Goal: Check status: Check status

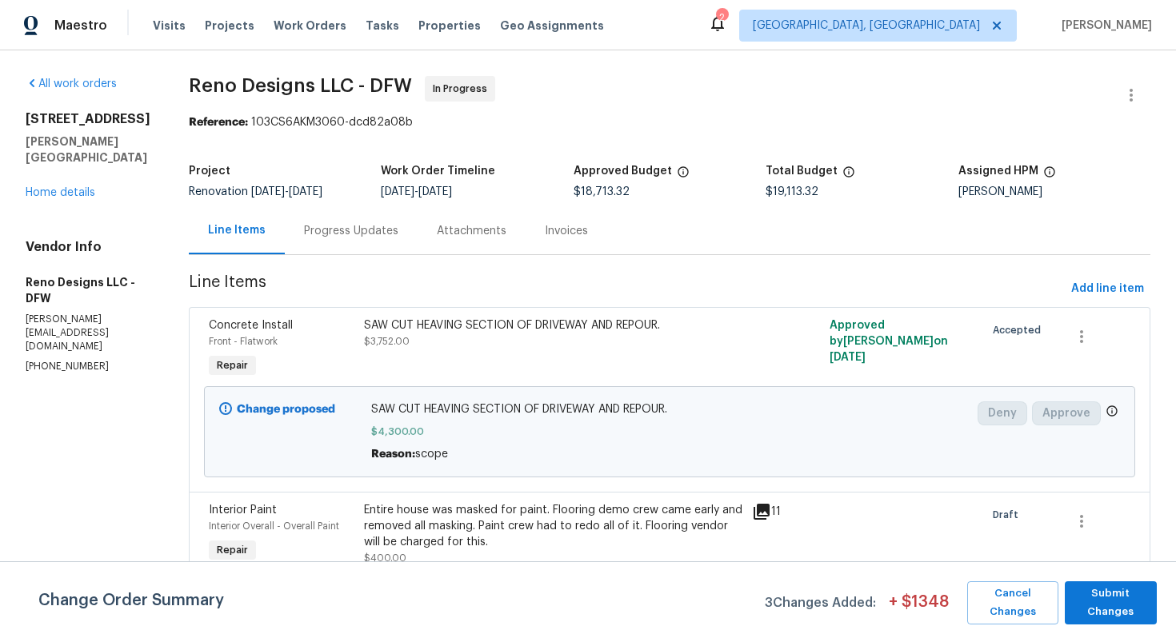
scroll to position [3148, 0]
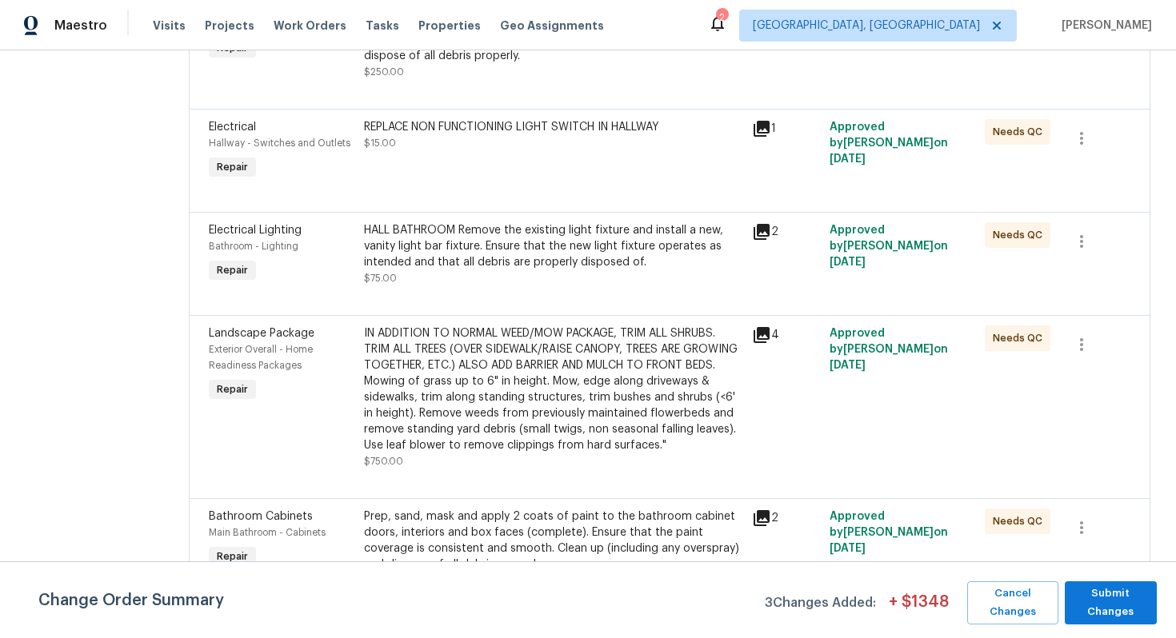
click at [545, 393] on div "IN ADDITION TO NORMAL WEED/MOW PACKAGE, TRIM ALL SHRUBS. TRIM ALL TREES (OVER S…" at bounding box center [553, 390] width 378 height 128
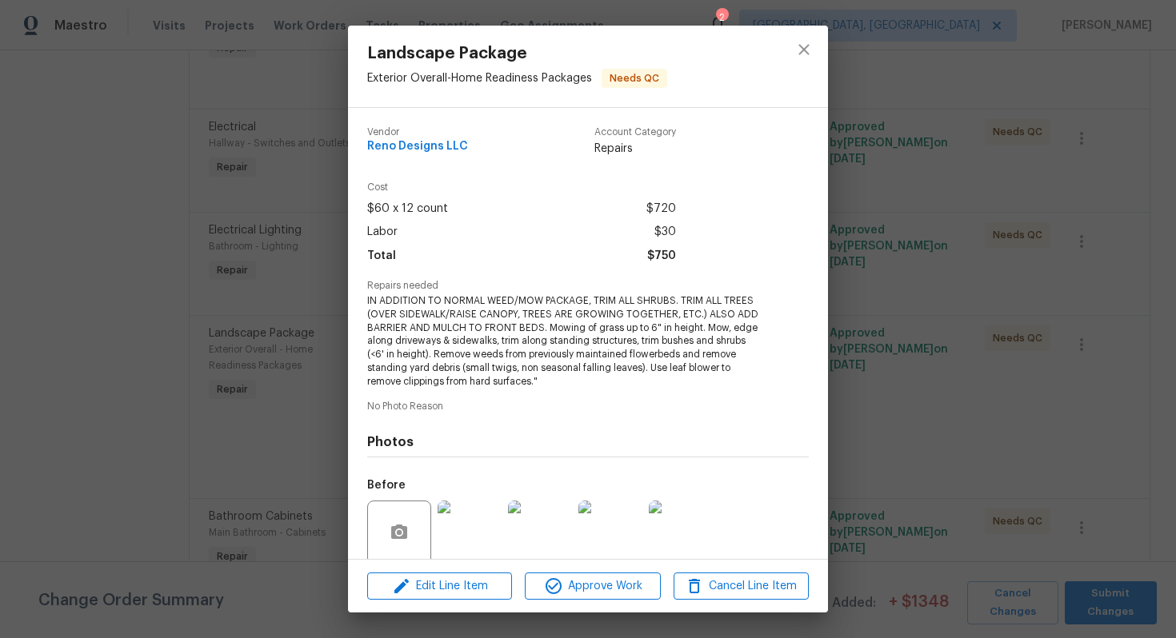
scroll to position [126, 0]
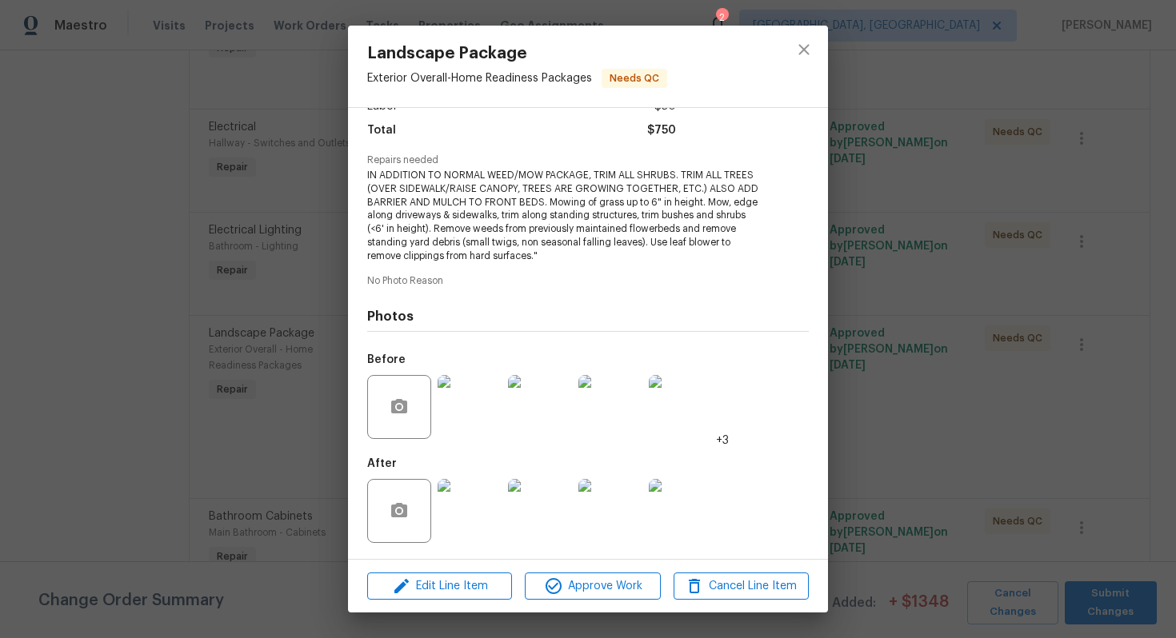
click at [479, 518] on img at bounding box center [470, 511] width 64 height 64
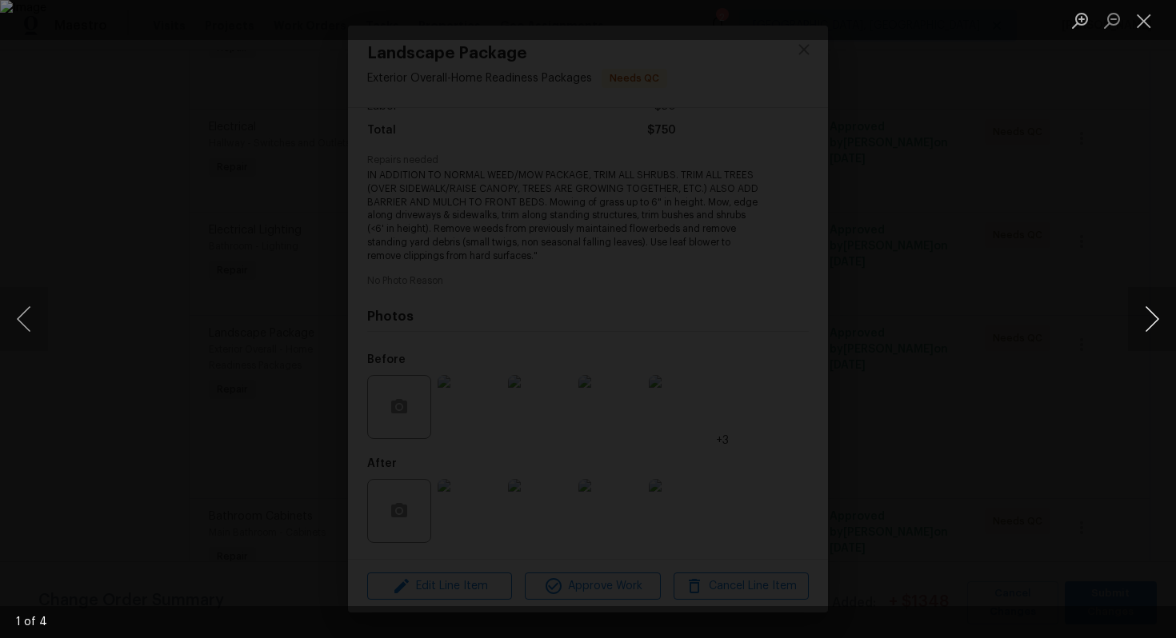
click at [1147, 325] on button "Next image" at bounding box center [1152, 319] width 48 height 64
click at [1148, 311] on button "Next image" at bounding box center [1152, 319] width 48 height 64
click at [1148, 312] on button "Next image" at bounding box center [1152, 319] width 48 height 64
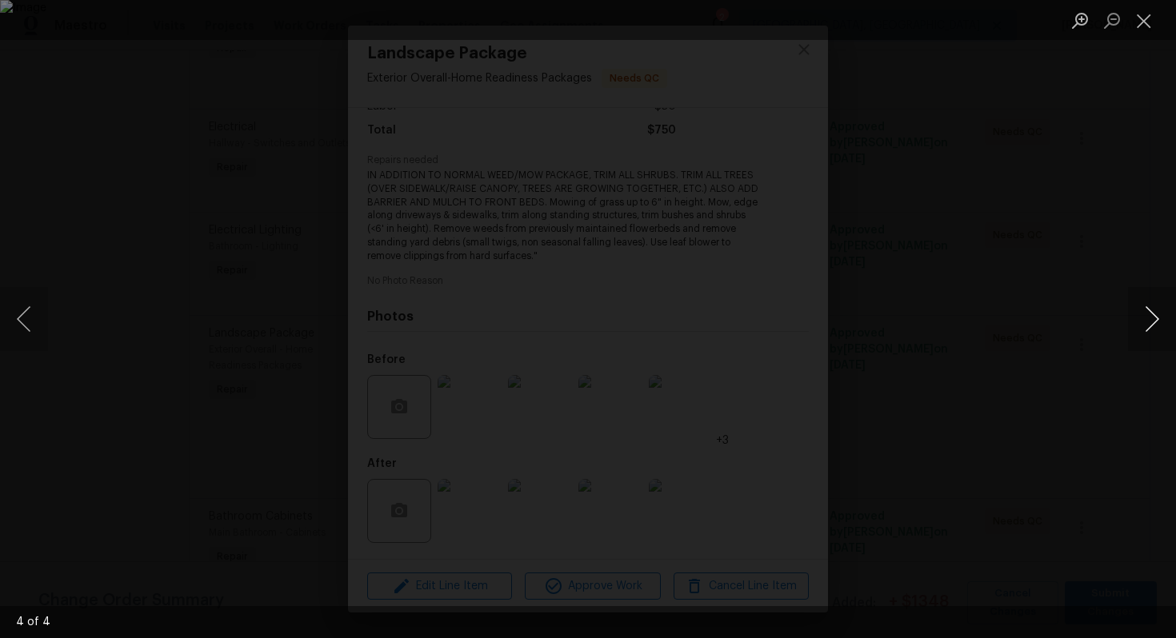
click at [1148, 312] on button "Next image" at bounding box center [1152, 319] width 48 height 64
click at [1148, 313] on button "Next image" at bounding box center [1152, 319] width 48 height 64
click at [1148, 314] on button "Next image" at bounding box center [1152, 319] width 48 height 64
click at [1061, 273] on div "Lightbox" at bounding box center [588, 319] width 1176 height 638
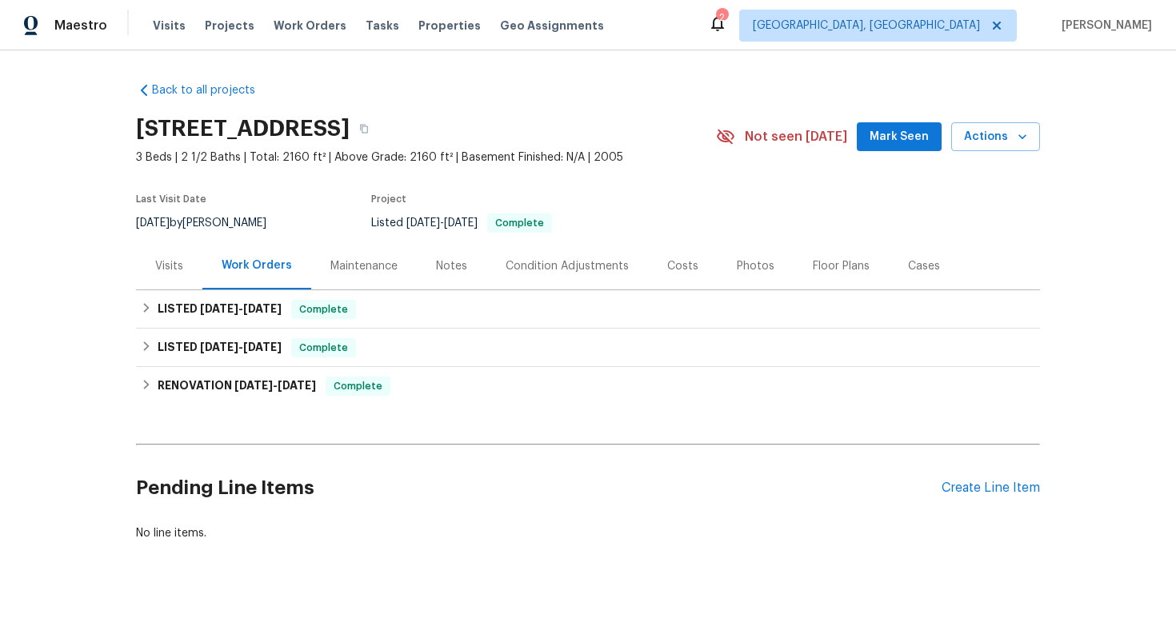
click at [174, 271] on div "Visits" at bounding box center [169, 266] width 28 height 16
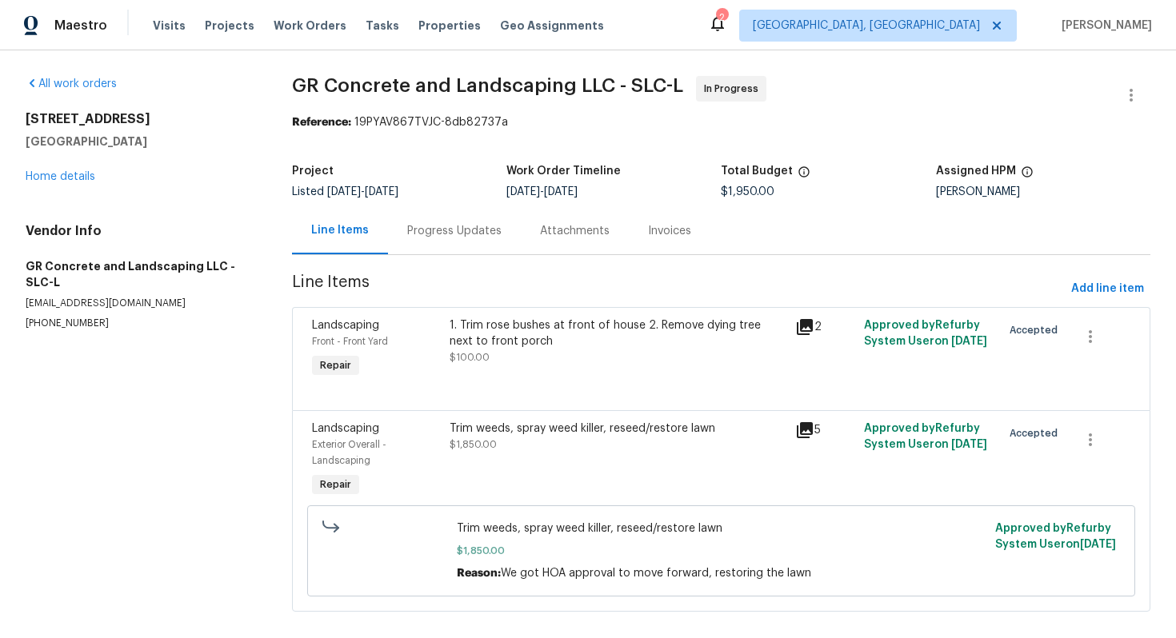
scroll to position [20, 0]
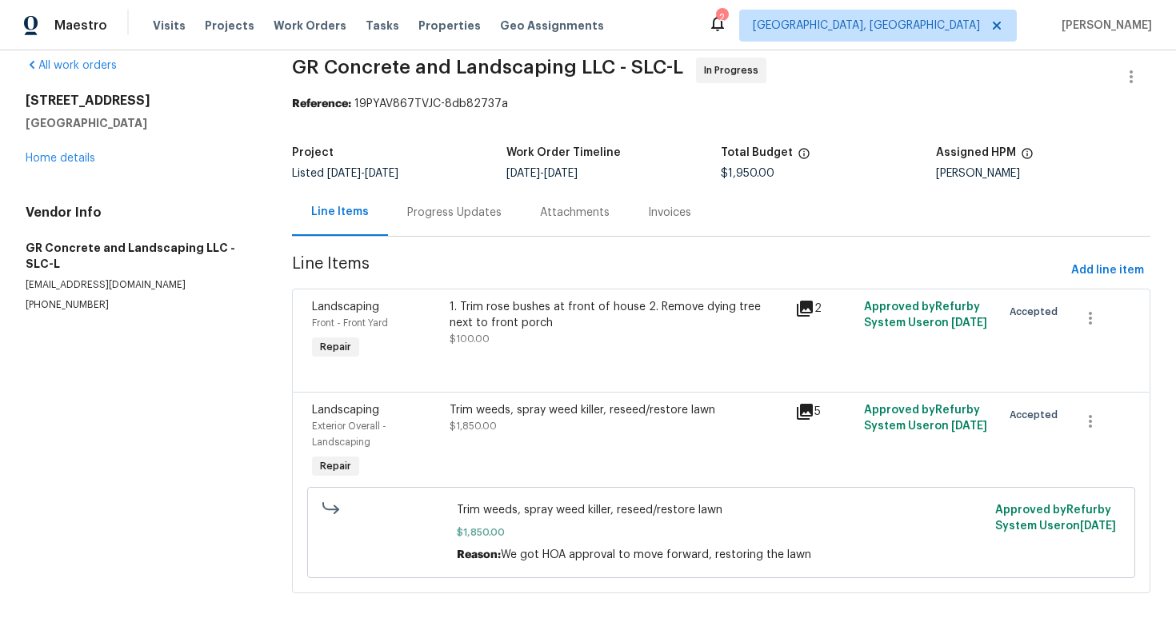
click at [447, 229] on div "Progress Updates" at bounding box center [454, 212] width 133 height 47
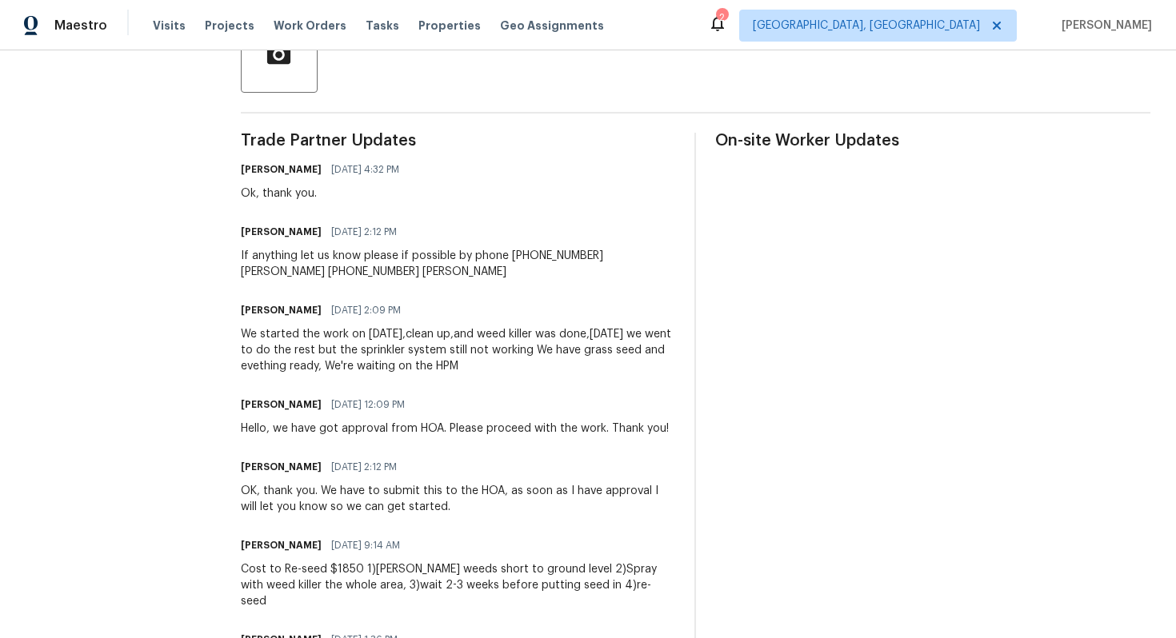
scroll to position [426, 0]
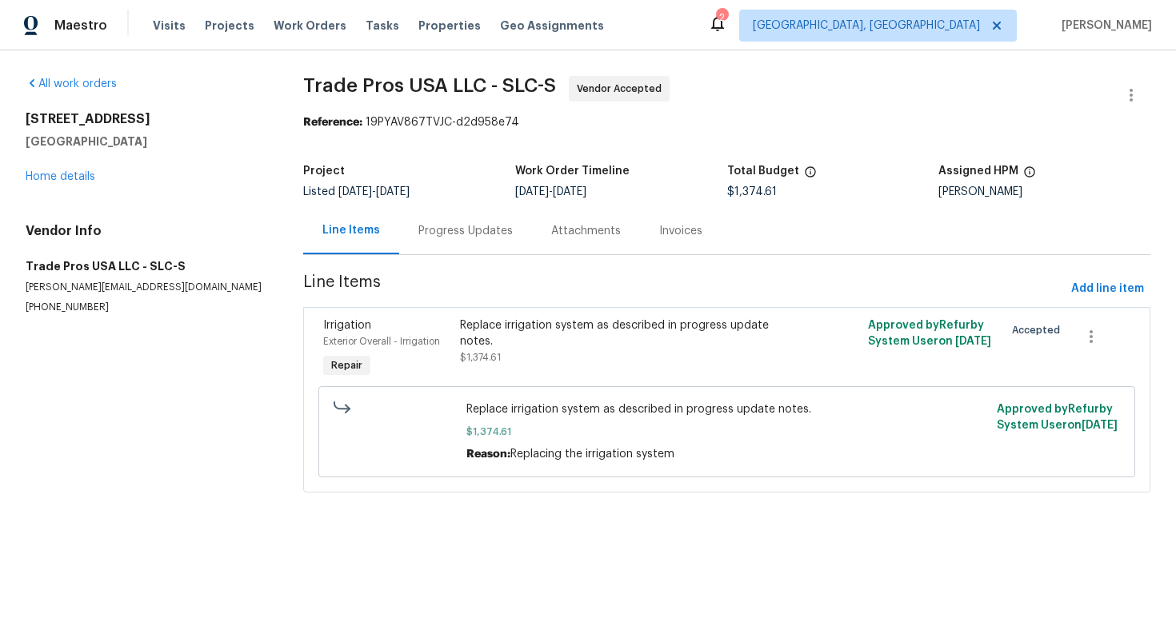
click at [451, 229] on div "Progress Updates" at bounding box center [465, 231] width 94 height 16
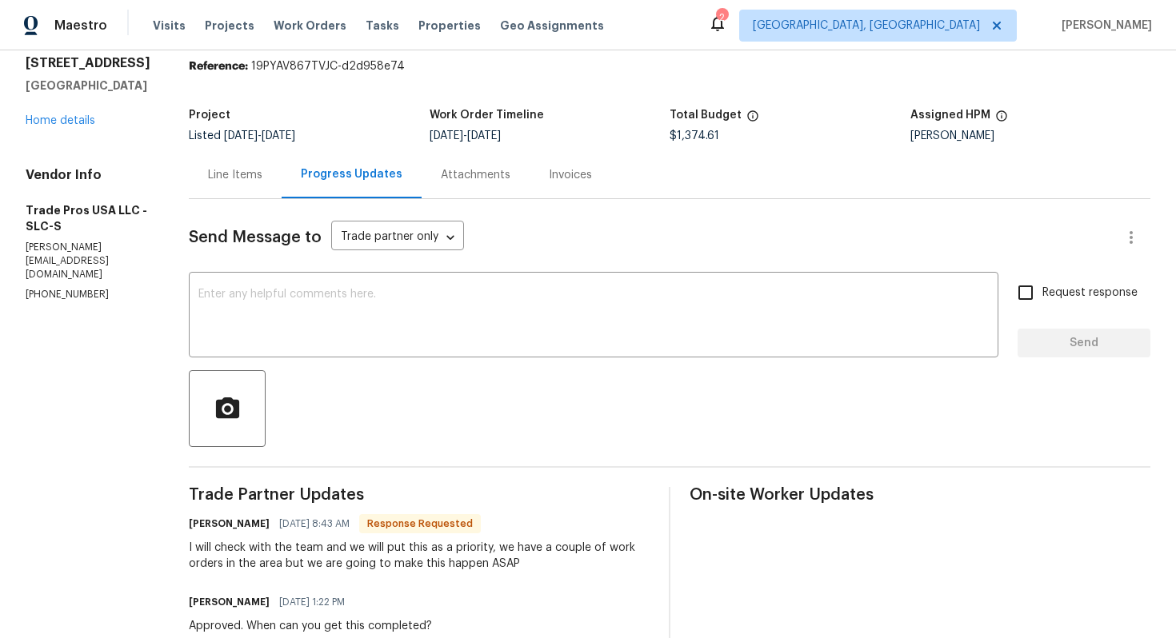
scroll to position [75, 0]
